Goal: Task Accomplishment & Management: Use online tool/utility

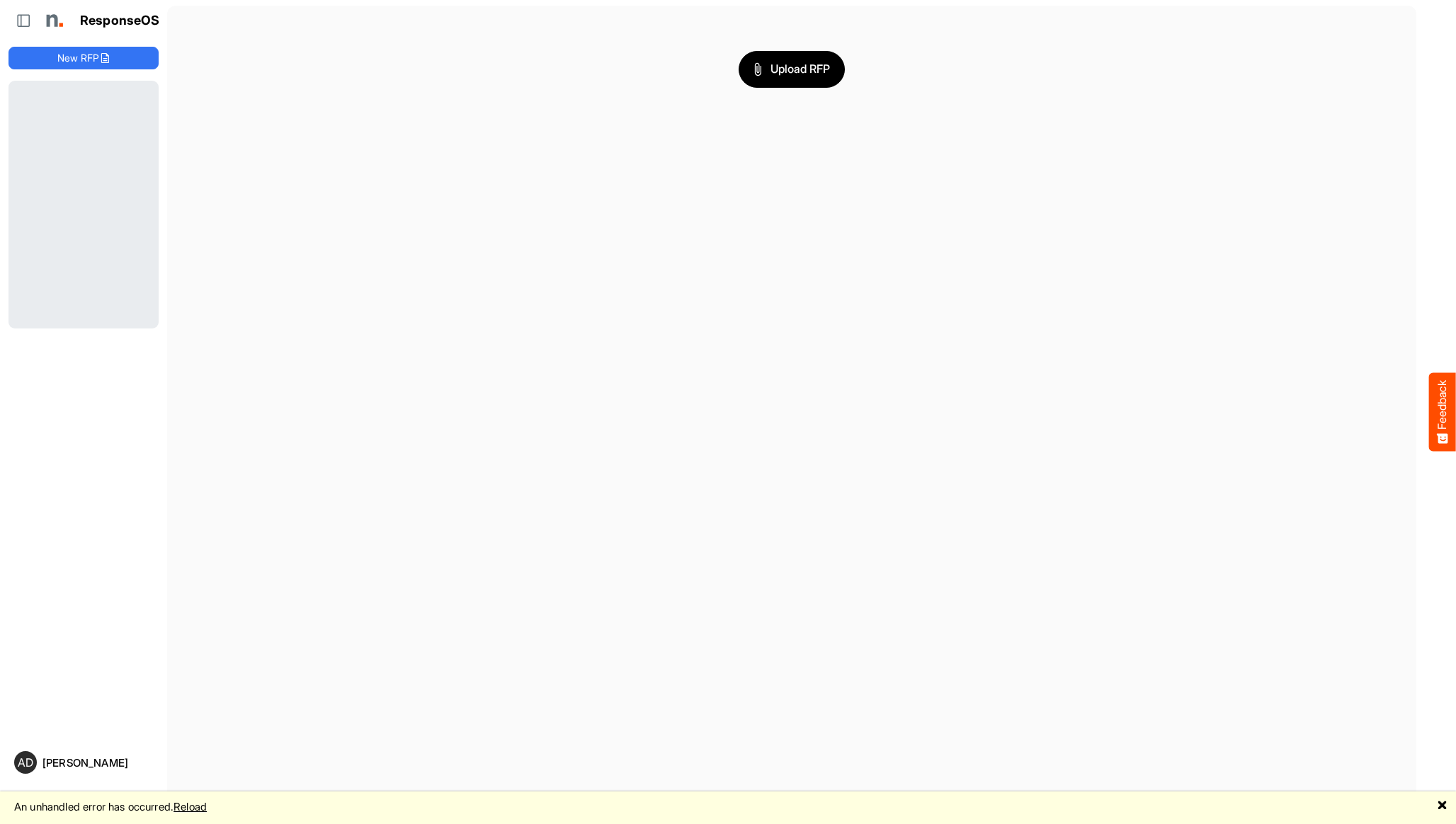
click at [252, 139] on main "Upload RFP" at bounding box center [791, 412] width 1249 height 813
